Goal: Task Accomplishment & Management: Manage account settings

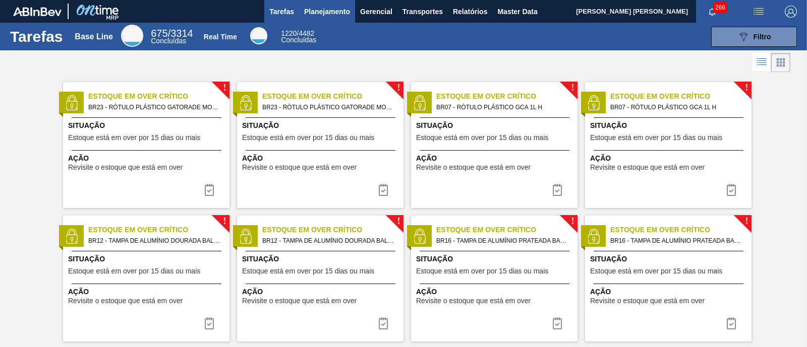
click at [330, 9] on span "Planejamento" at bounding box center [327, 12] width 46 height 12
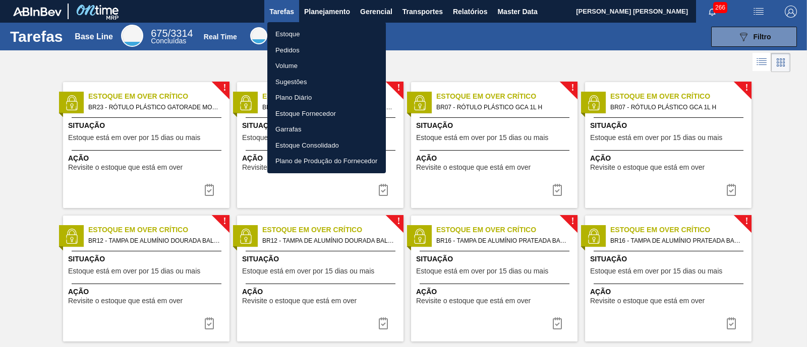
click at [313, 35] on li "Estoque" at bounding box center [326, 34] width 118 height 16
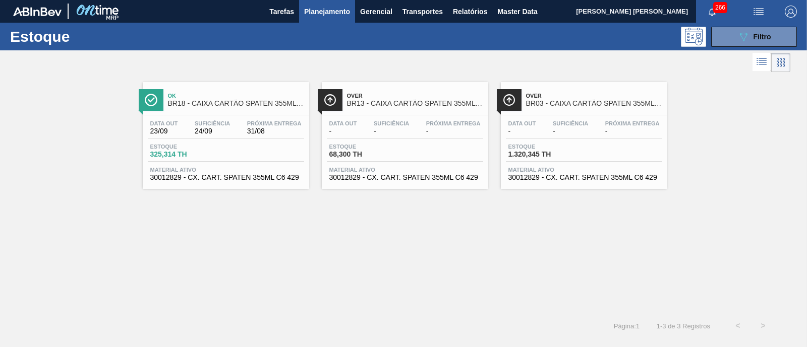
click at [229, 151] on div "Estoque 325,314 TH" at bounding box center [226, 153] width 156 height 18
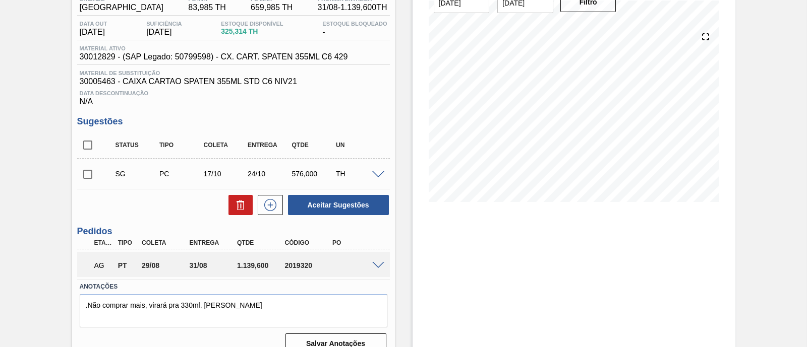
scroll to position [109, 0]
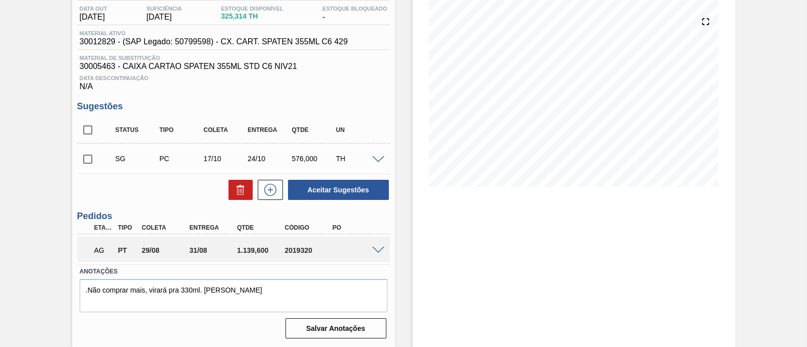
click at [368, 248] on div "AG PT 29/08 31/08 1.139,[PHONE_NUMBER]" at bounding box center [231, 249] width 286 height 20
click at [373, 248] on span at bounding box center [378, 251] width 12 height 8
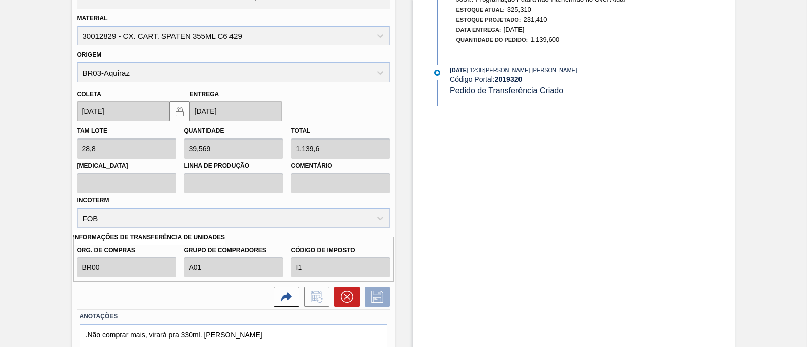
scroll to position [407, 0]
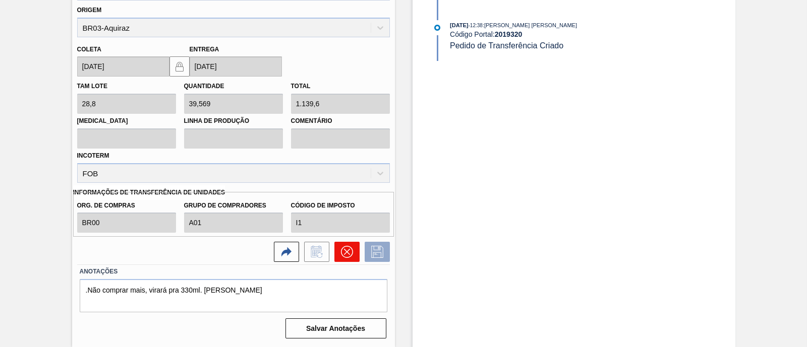
click at [351, 255] on icon at bounding box center [347, 252] width 12 height 12
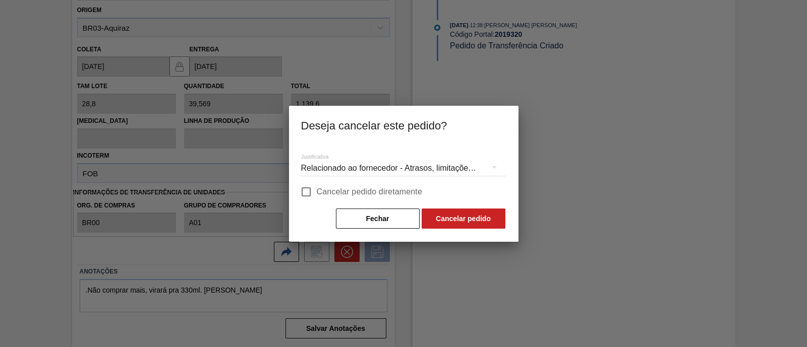
click at [337, 190] on span "Cancelar pedido diretamente" at bounding box center [370, 192] width 106 height 12
click at [317, 190] on input "Cancelar pedido diretamente" at bounding box center [305, 191] width 21 height 21
checkbox input "true"
click at [474, 162] on div "Relacionado ao fornecedor - Atrasos, limitações de capacidade, etc." at bounding box center [403, 168] width 205 height 28
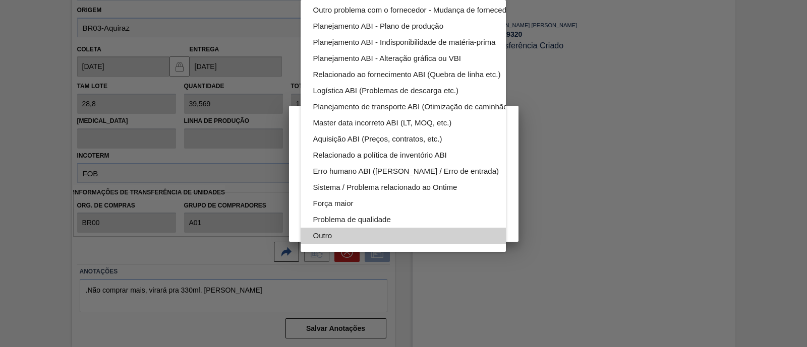
click at [361, 228] on div "Outro" at bounding box center [427, 236] width 228 height 16
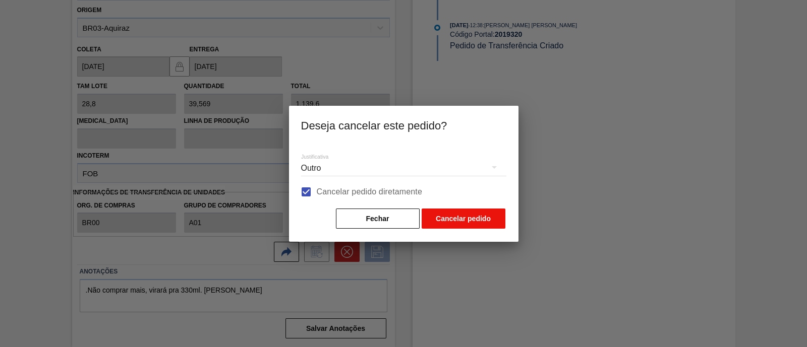
click at [462, 220] on button "Cancelar pedido" at bounding box center [463, 219] width 84 height 20
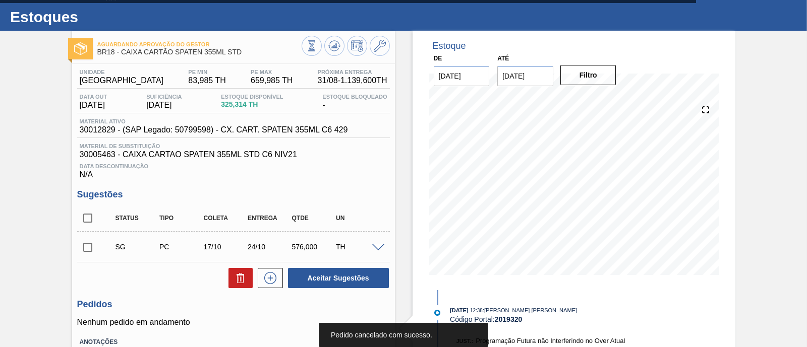
scroll to position [0, 0]
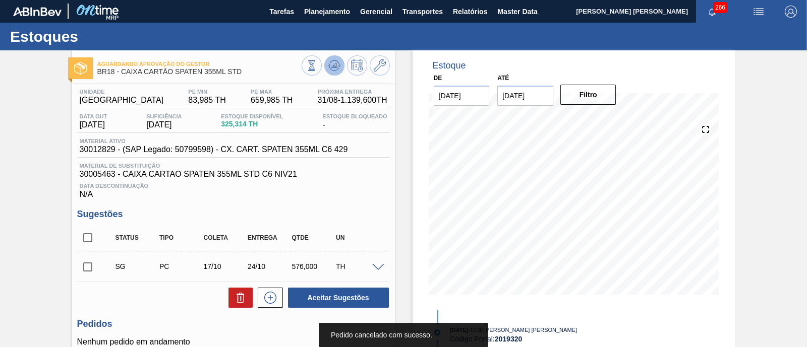
click at [333, 61] on icon at bounding box center [334, 65] width 12 height 12
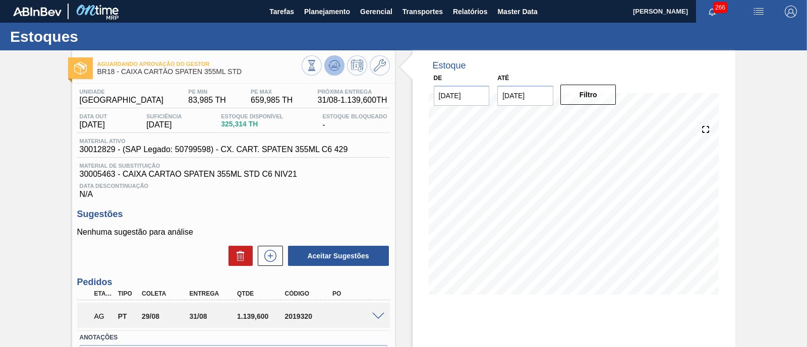
click at [328, 70] on icon at bounding box center [334, 65] width 12 height 12
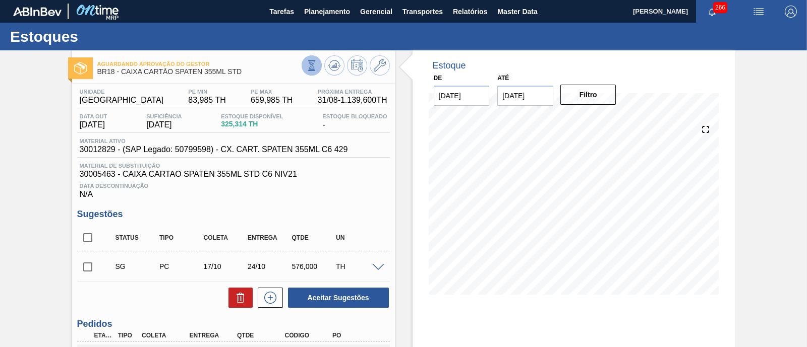
click at [312, 72] on button at bounding box center [311, 65] width 20 height 20
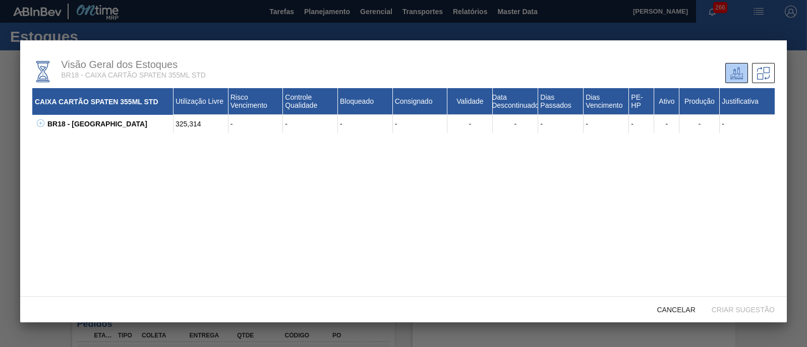
click at [40, 124] on icon at bounding box center [40, 123] width 1 height 4
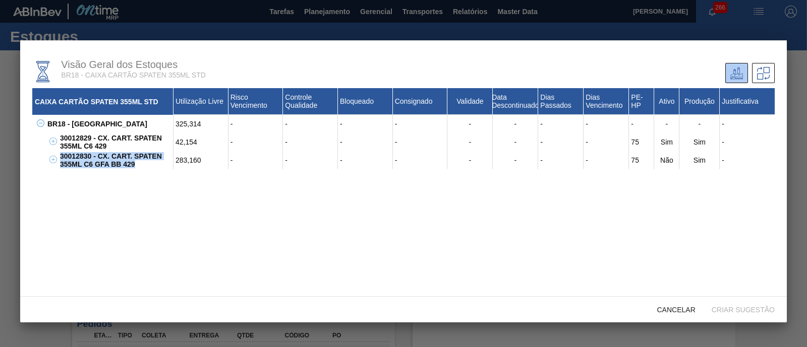
drag, startPoint x: 59, startPoint y: 155, endPoint x: 139, endPoint y: 169, distance: 80.8
click at [139, 168] on div "30012830 - CX. CART. SPATEN 355ML C6 GFA BB 429" at bounding box center [115, 160] width 116 height 18
click at [119, 189] on div "CAIXA CARTÃO SPATEN 355ML STD Utilização Livre Risco Vencimento Controle Qualid…" at bounding box center [403, 210] width 742 height 244
drag, startPoint x: 140, startPoint y: 164, endPoint x: 60, endPoint y: 158, distance: 79.4
click at [60, 158] on div "30012830 - CX. CART. SPATEN 355ML C6 GFA BB 429" at bounding box center [115, 160] width 116 height 18
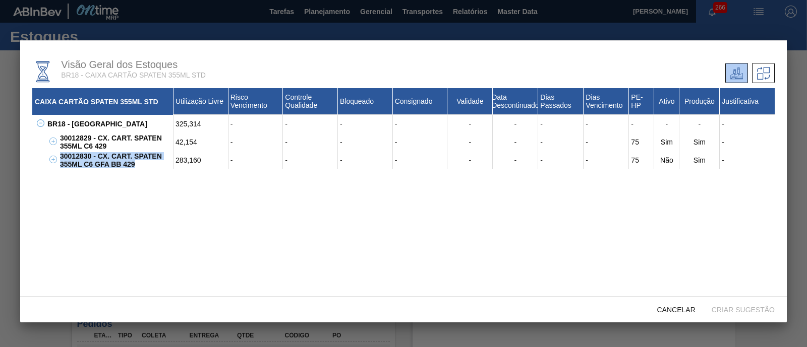
copy div "30012830 - CX. CART. SPATEN 355ML C6 GFA BB 429"
drag, startPoint x: 113, startPoint y: 147, endPoint x: 62, endPoint y: 140, distance: 52.0
click at [62, 140] on div "30012829 - CX. CART. SPATEN 355ML C6 429" at bounding box center [115, 142] width 116 height 18
click at [109, 139] on div "30012829 - CX. CART. SPATEN 355ML C6 429" at bounding box center [115, 142] width 116 height 18
drag, startPoint x: 110, startPoint y: 147, endPoint x: 58, endPoint y: 142, distance: 52.2
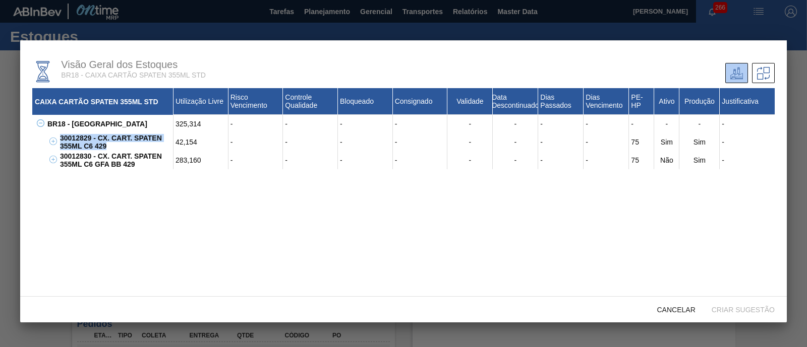
click at [58, 142] on div "30012829 - CX. CART. SPATEN 355ML C6 429" at bounding box center [115, 142] width 116 height 18
copy div "30012829 - CX. CART. SPATEN 355ML C6 429"
click at [154, 185] on div "CAIXA CARTÃO SPATEN 355ML STD Utilização Livre Risco Vencimento Controle Qualid…" at bounding box center [403, 210] width 742 height 244
drag, startPoint x: 90, startPoint y: 137, endPoint x: 60, endPoint y: 136, distance: 29.8
click at [60, 136] on div "30012829 - CX. CART. SPATEN 355ML C6 429" at bounding box center [115, 142] width 116 height 18
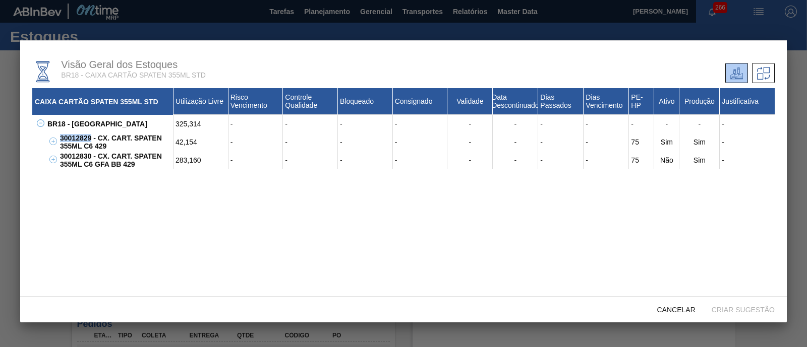
copy div "30012829"
click at [670, 306] on div "Cancelar" at bounding box center [676, 309] width 54 height 19
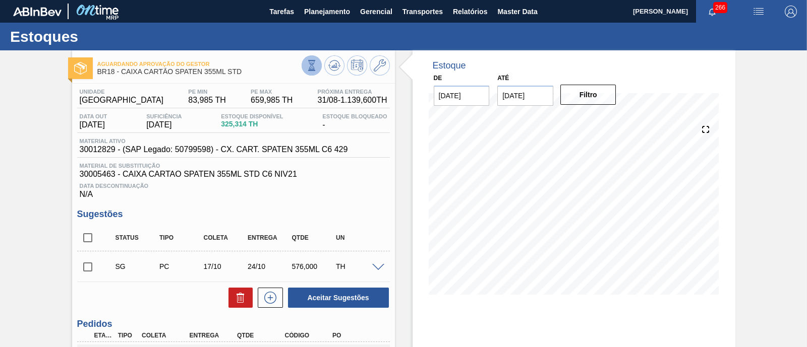
click at [312, 68] on icon at bounding box center [311, 65] width 11 height 11
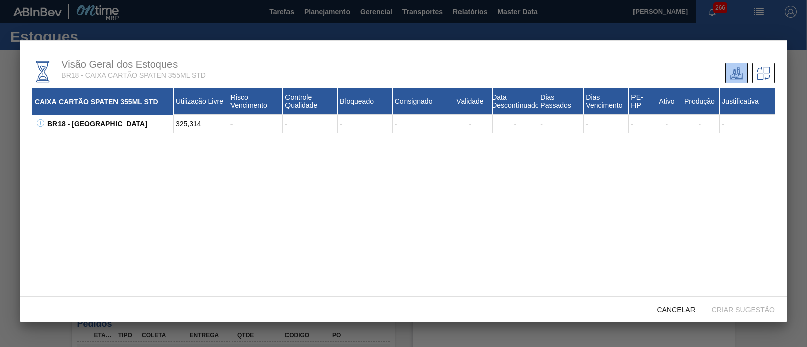
click at [37, 122] on icon at bounding box center [41, 123] width 8 height 8
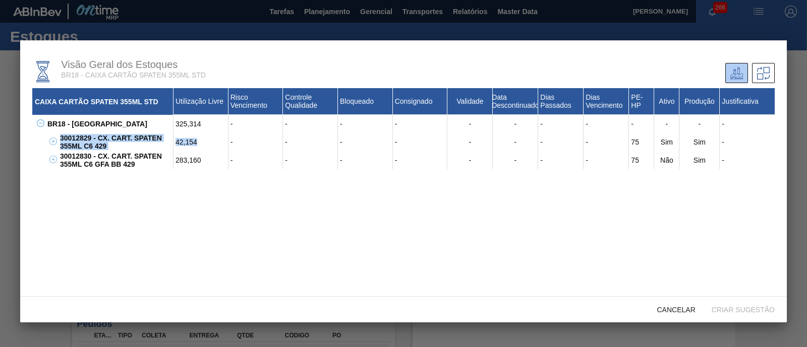
drag, startPoint x: 202, startPoint y: 141, endPoint x: 57, endPoint y: 141, distance: 144.7
click at [57, 141] on div "30012829 - CX. CART. SPATEN 355ML C6 429 42,154 - - - - - - - - 75 Sim Sim -" at bounding box center [415, 142] width 717 height 18
click at [213, 145] on div "42,154" at bounding box center [200, 142] width 55 height 18
drag, startPoint x: 61, startPoint y: 138, endPoint x: 91, endPoint y: 136, distance: 29.8
click at [91, 136] on div "30012829 - CX. CART. SPATEN 355ML C6 429" at bounding box center [115, 142] width 116 height 18
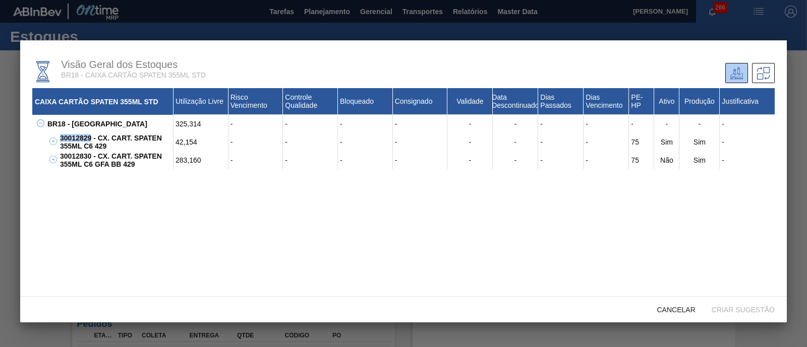
copy div "30012829"
drag, startPoint x: 57, startPoint y: 157, endPoint x: 92, endPoint y: 156, distance: 34.8
click at [92, 156] on div "30012830 - CX. CART. SPATEN 355ML C6 GFA BB 429 283,160 - - - - - - - - 75 Não …" at bounding box center [410, 160] width 730 height 18
copy div "30012830"
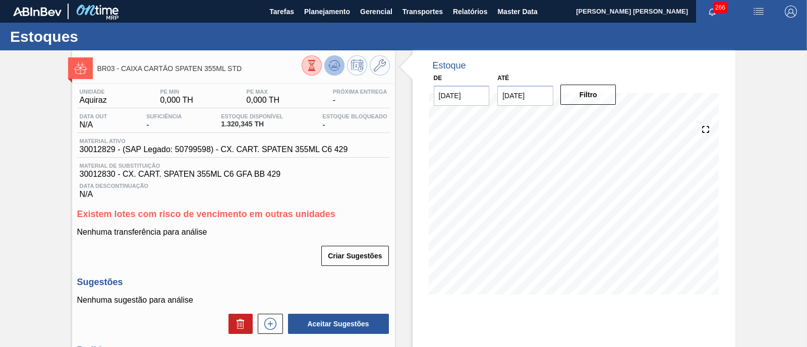
click at [335, 66] on icon at bounding box center [335, 66] width 1 height 4
click at [309, 67] on icon at bounding box center [312, 65] width 6 height 10
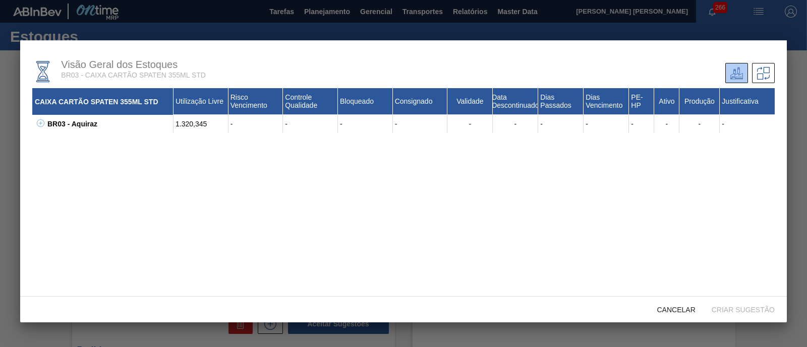
click at [40, 125] on icon at bounding box center [41, 123] width 8 height 8
